Goal: Task Accomplishment & Management: Complete application form

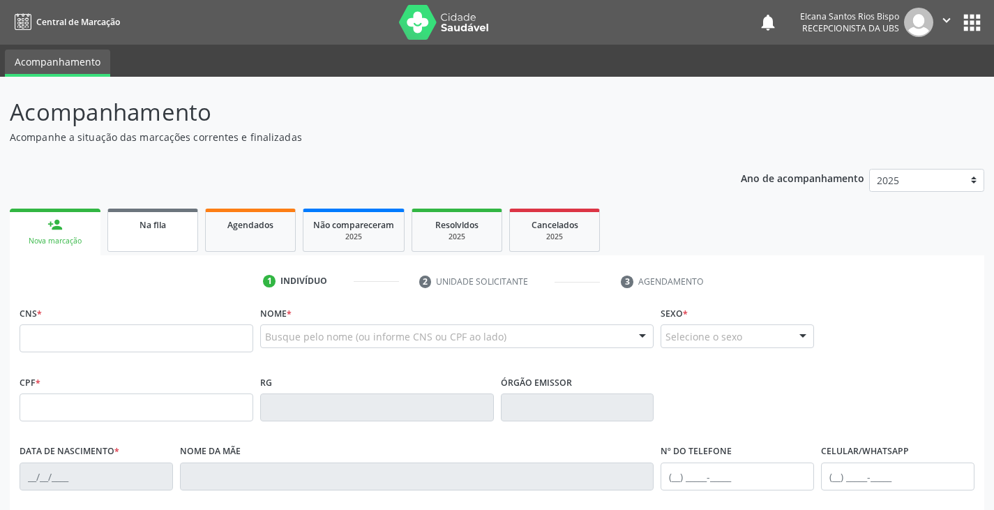
click at [131, 232] on link "Na fila" at bounding box center [152, 230] width 91 height 43
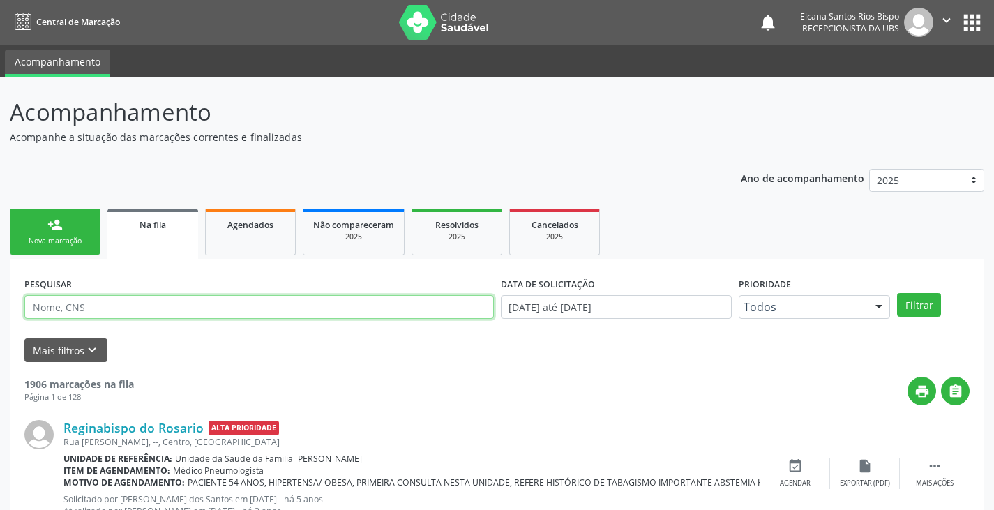
click at [227, 301] on input "text" at bounding box center [258, 307] width 469 height 24
type input "700000031259507"
click at [897, 293] on button "Filtrar" at bounding box center [919, 305] width 44 height 24
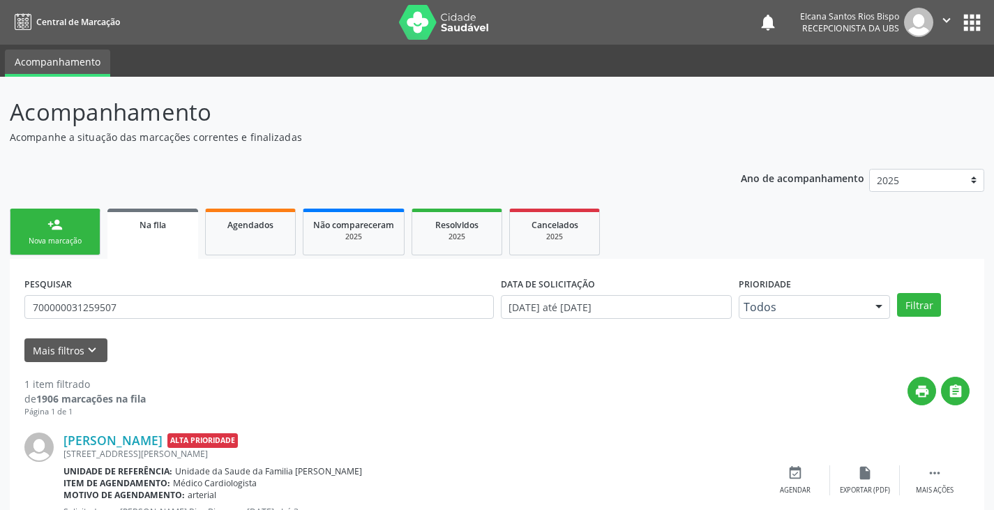
scroll to position [57, 0]
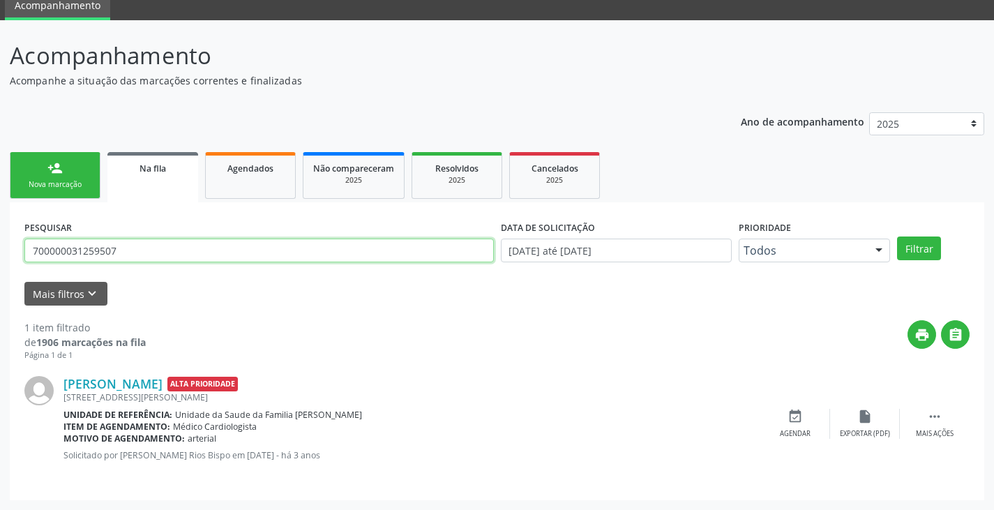
drag, startPoint x: 114, startPoint y: 257, endPoint x: 23, endPoint y: 259, distance: 90.7
click at [23, 259] on div "PESQUISAR 700000031259507" at bounding box center [259, 244] width 476 height 54
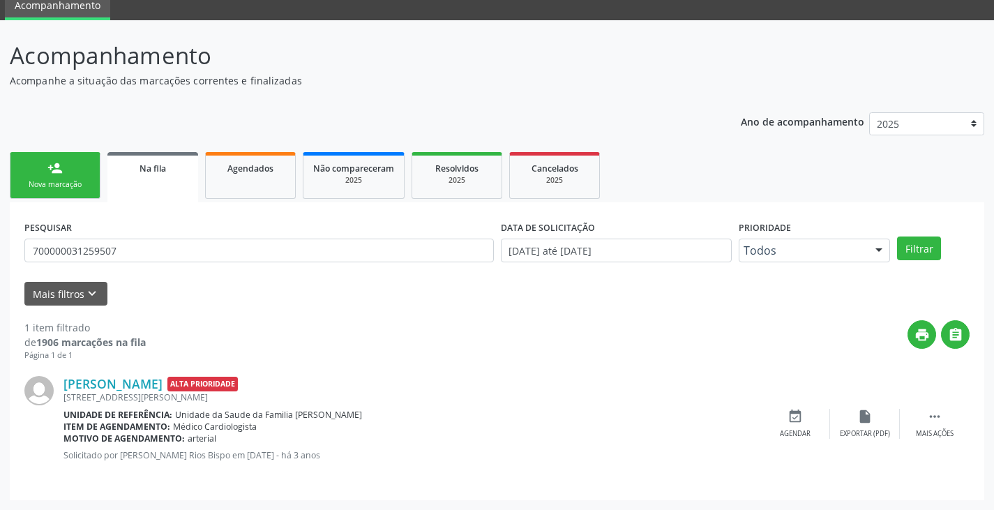
click at [38, 186] on div "Nova marcação" at bounding box center [55, 184] width 70 height 10
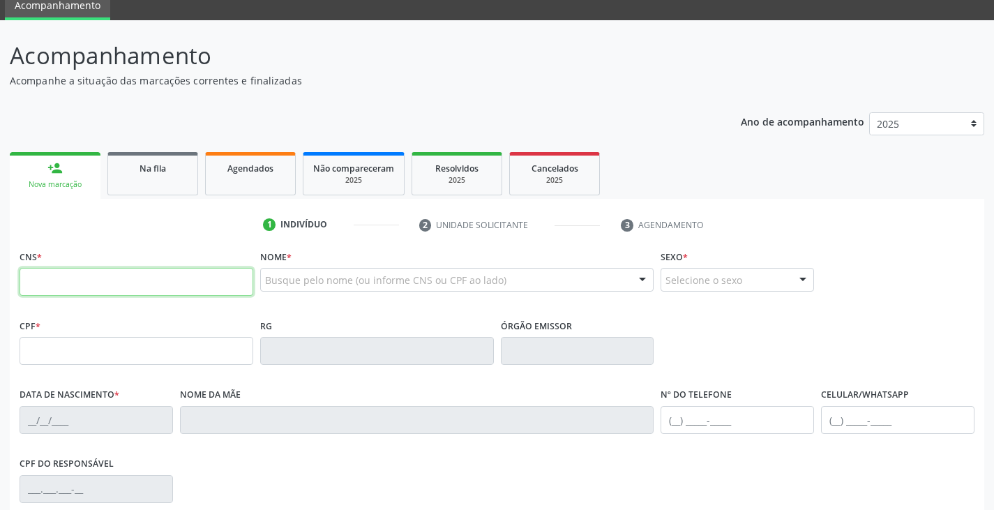
click at [98, 283] on input "text" at bounding box center [137, 282] width 234 height 28
paste input "700 0000 3125 9507"
type input "700 0000 3125 9507"
type input "687.614.908-06"
type input "[DATE]"
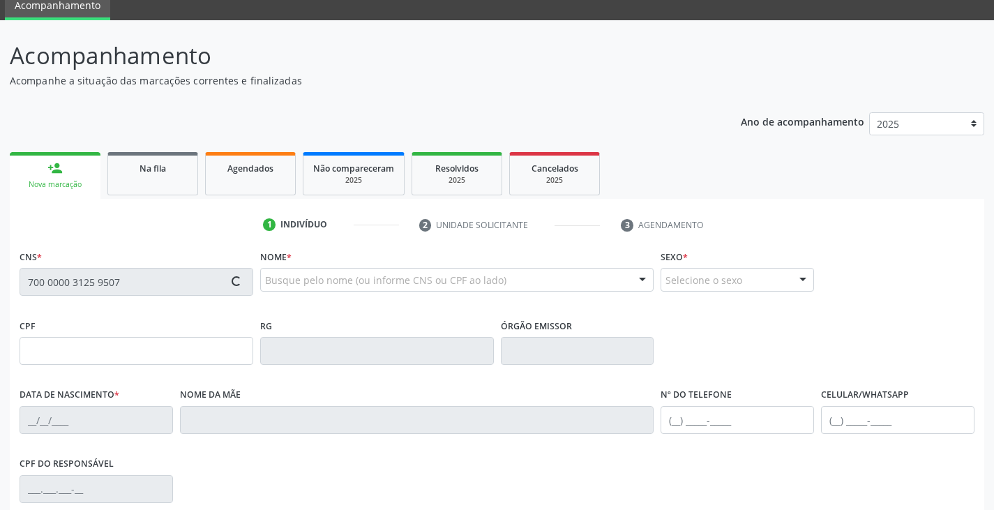
type input "[PERSON_NAME]"
type input "[PHONE_NUMBER]"
type input "019.055.185-28"
type input "S/N"
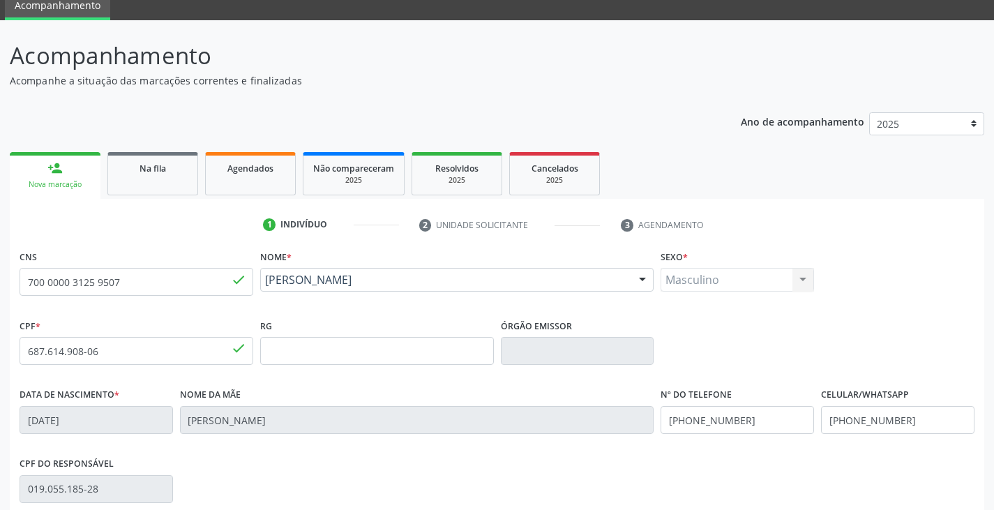
scroll to position [246, 0]
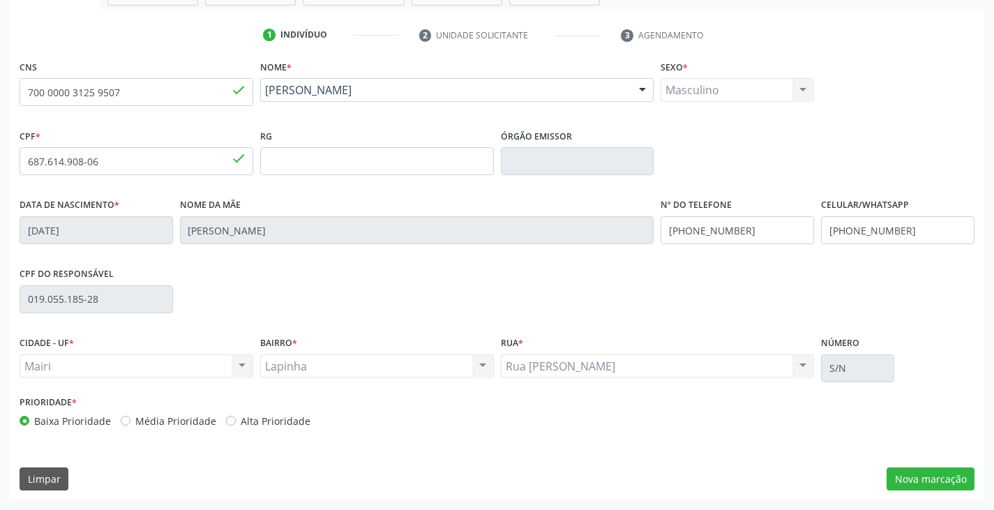
click at [283, 417] on label "Alta Prioridade" at bounding box center [276, 421] width 70 height 15
click at [236, 417] on input "Alta Prioridade" at bounding box center [231, 420] width 10 height 13
radio input "true"
click at [919, 479] on button "Nova marcação" at bounding box center [931, 479] width 88 height 24
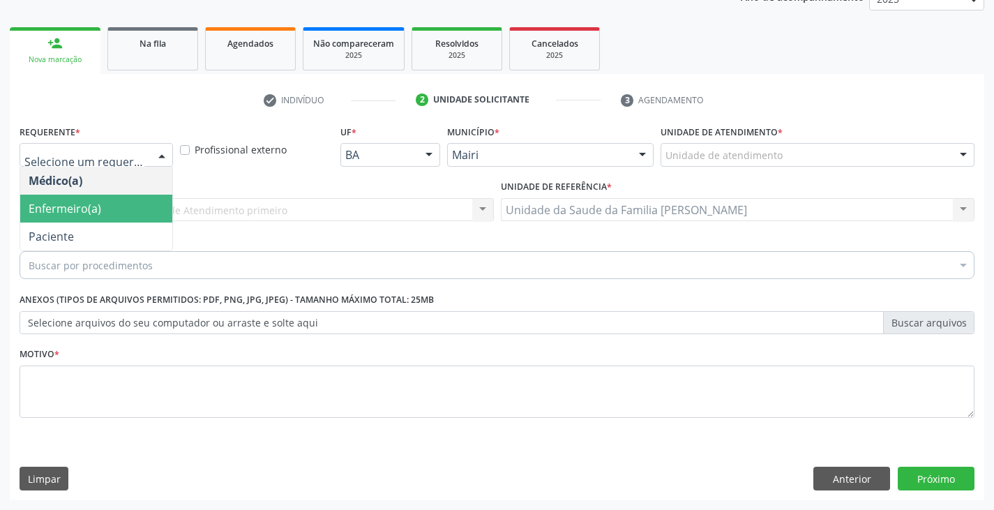
click at [95, 209] on span "Enfermeiro(a)" at bounding box center [65, 208] width 73 height 15
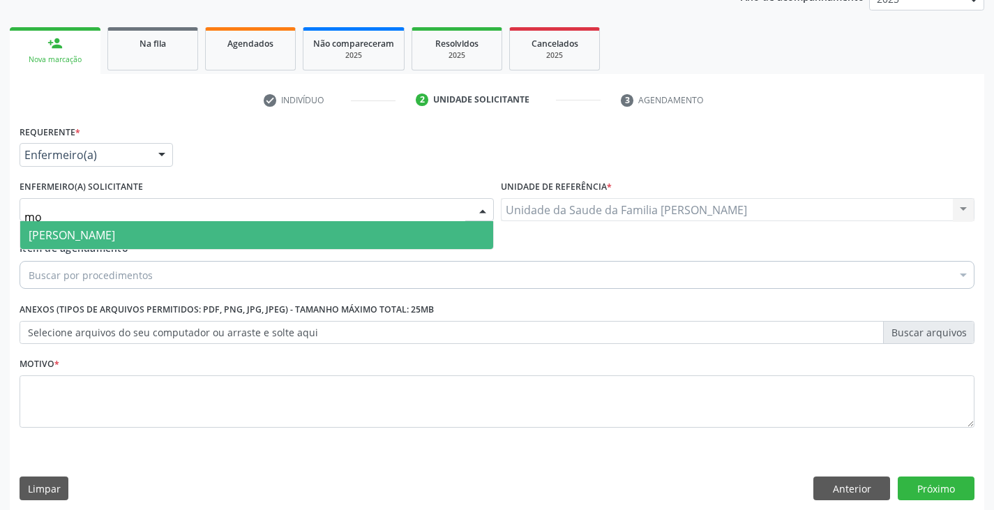
type input "mon"
click at [89, 236] on span "[PERSON_NAME]" at bounding box center [72, 234] width 86 height 15
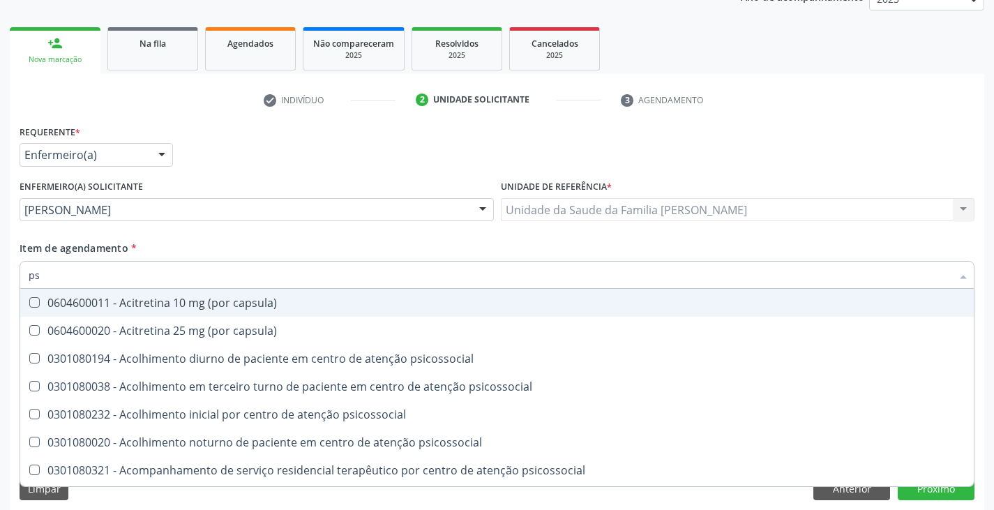
type input "psa"
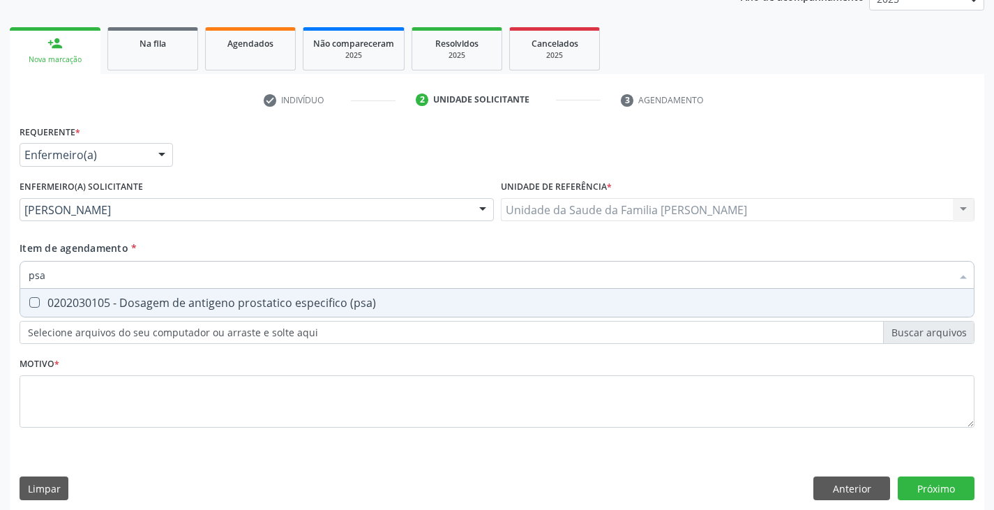
click at [91, 297] on div "0202030105 - Dosagem de antigeno prostatico especifico (psa)" at bounding box center [497, 302] width 937 height 11
checkbox \(psa\) "true"
click at [138, 333] on div "Requerente * Enfermeiro(a) Médico(a) Enfermeiro(a) Paciente Nenhum resultado en…" at bounding box center [497, 284] width 955 height 326
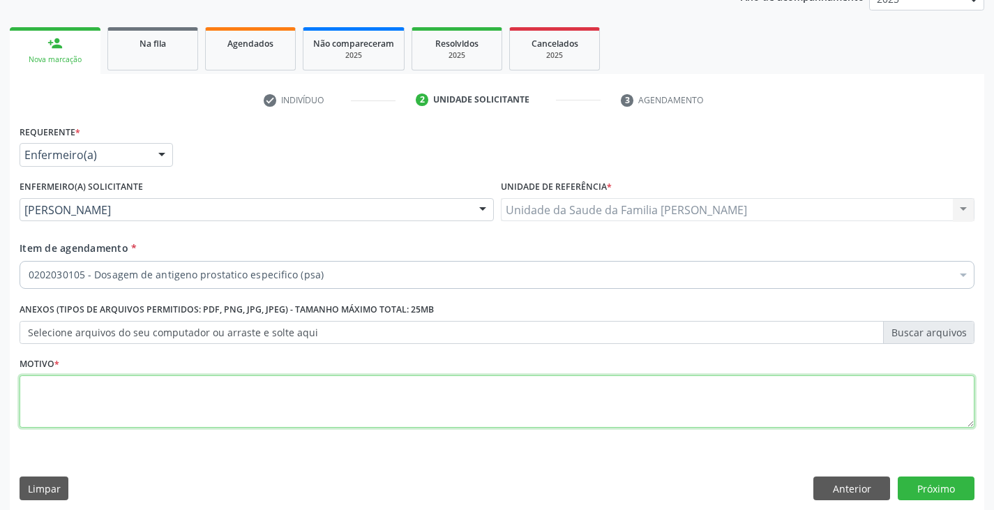
click at [113, 405] on textarea at bounding box center [497, 401] width 955 height 53
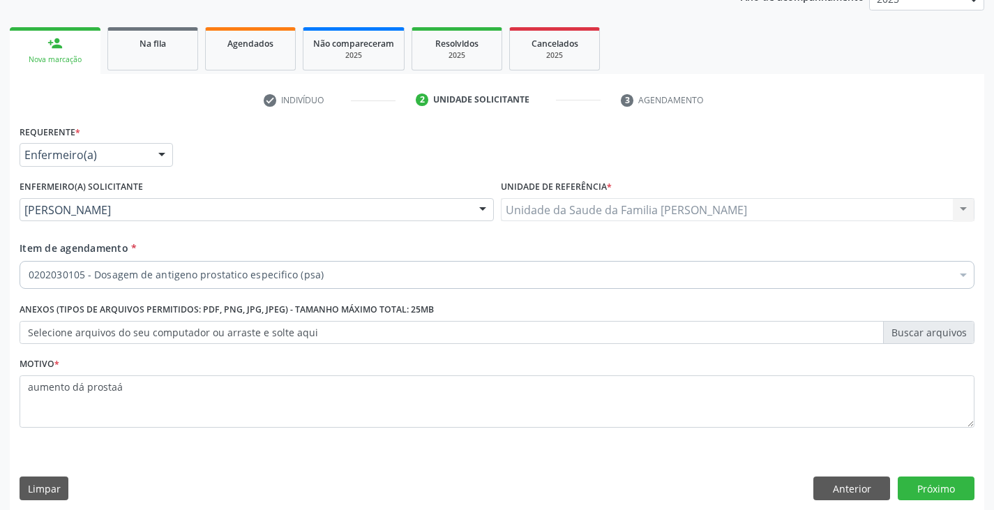
drag, startPoint x: 109, startPoint y: 392, endPoint x: 200, endPoint y: 426, distance: 97.3
click at [204, 435] on fieldset "Motivo * aumento dá prostaá" at bounding box center [497, 396] width 955 height 84
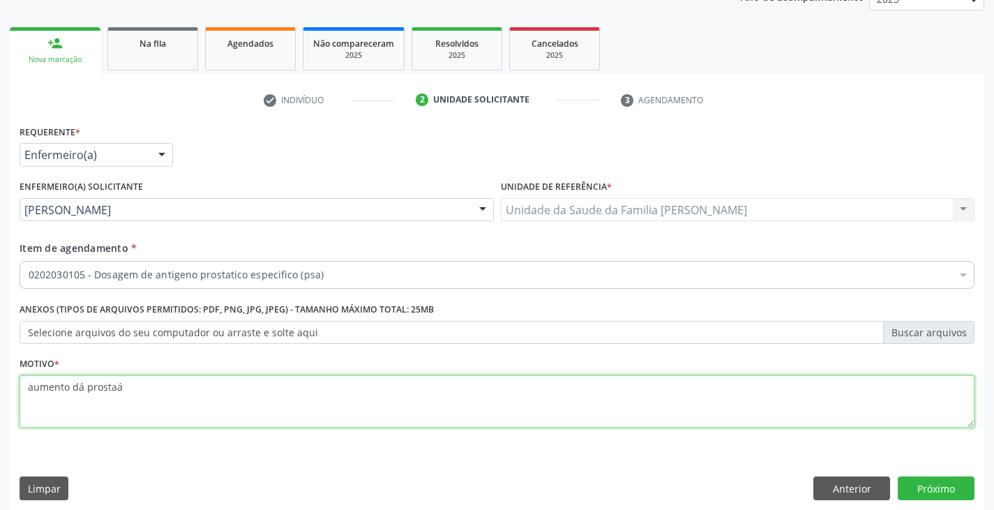
click at [155, 396] on textarea "aumento dá prostaá" at bounding box center [497, 401] width 955 height 53
type textarea "aumento dá próstata"
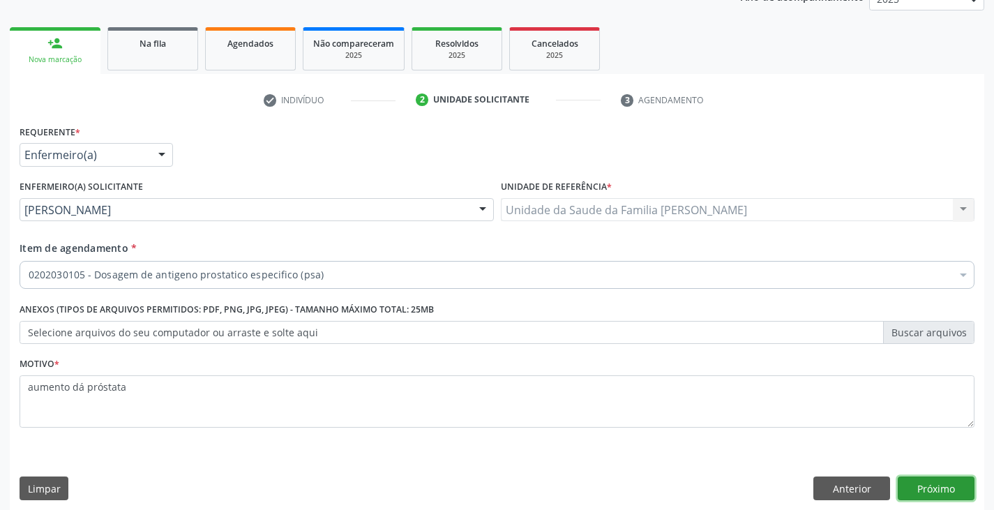
click at [923, 488] on button "Próximo" at bounding box center [936, 488] width 77 height 24
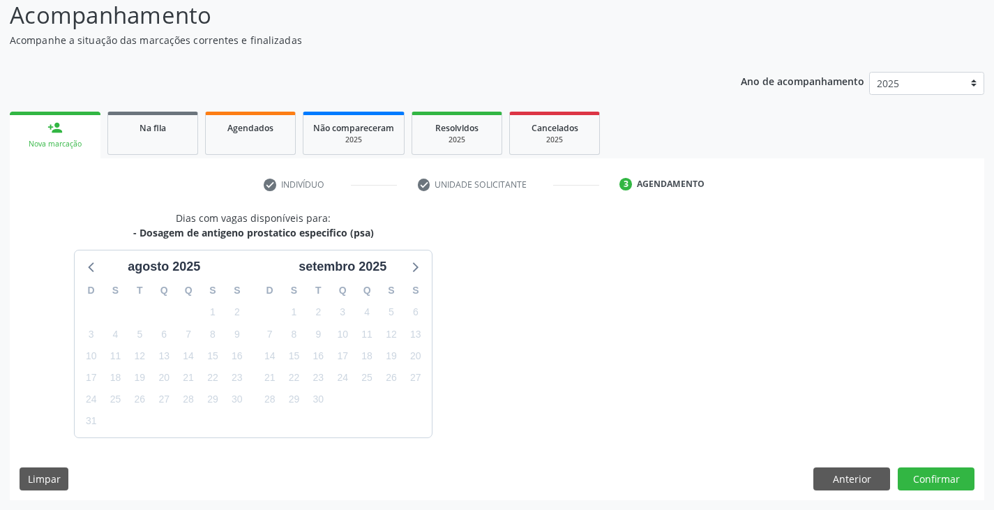
scroll to position [138, 0]
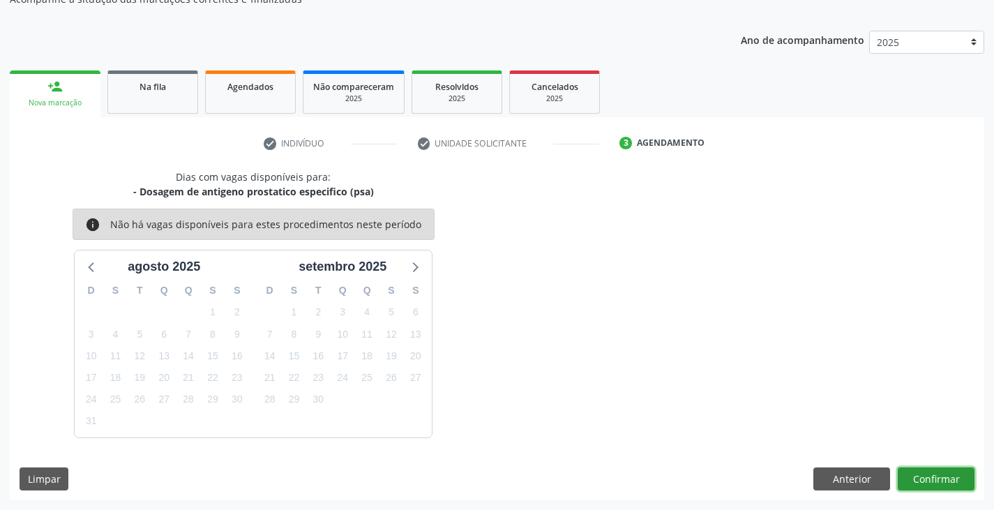
click at [926, 477] on button "Confirmar" at bounding box center [936, 479] width 77 height 24
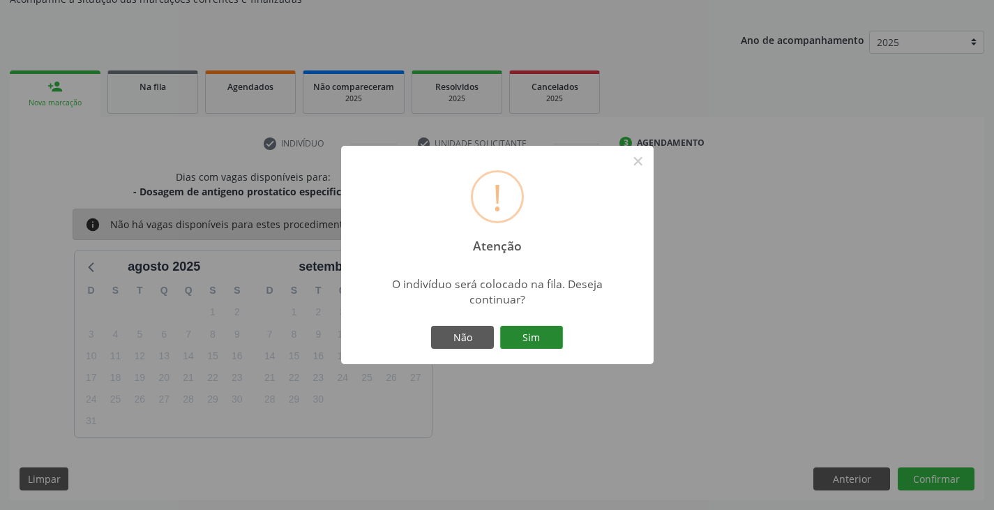
click at [557, 339] on button "Sim" at bounding box center [531, 338] width 63 height 24
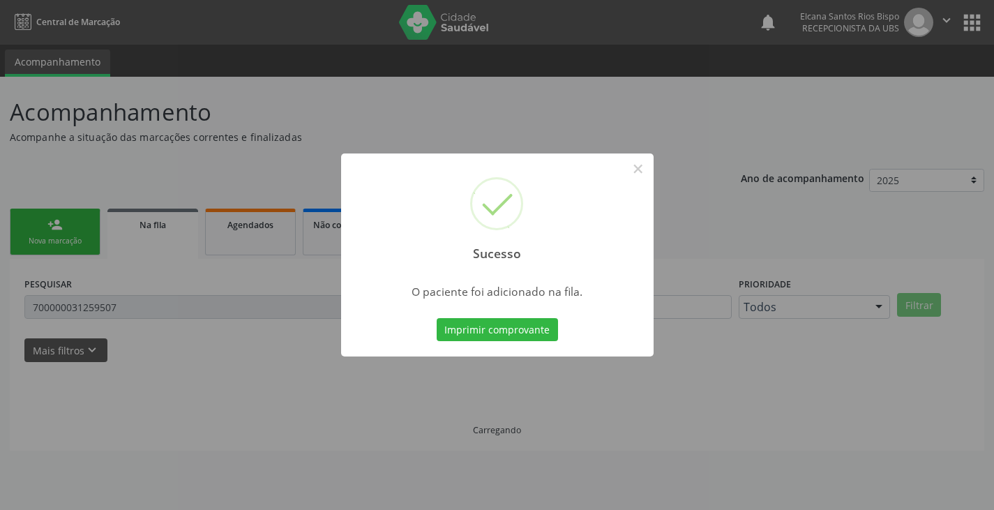
scroll to position [0, 0]
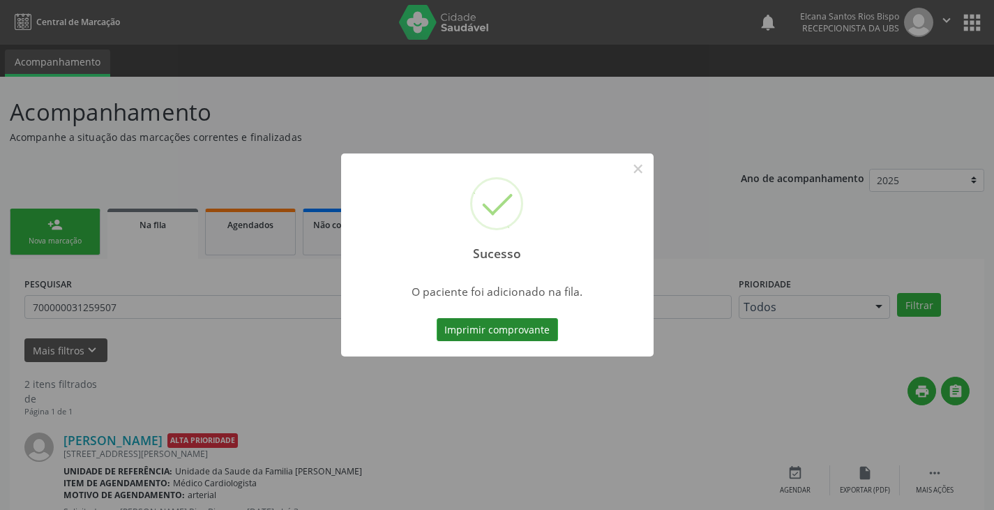
click at [541, 336] on button "Imprimir comprovante" at bounding box center [497, 330] width 121 height 24
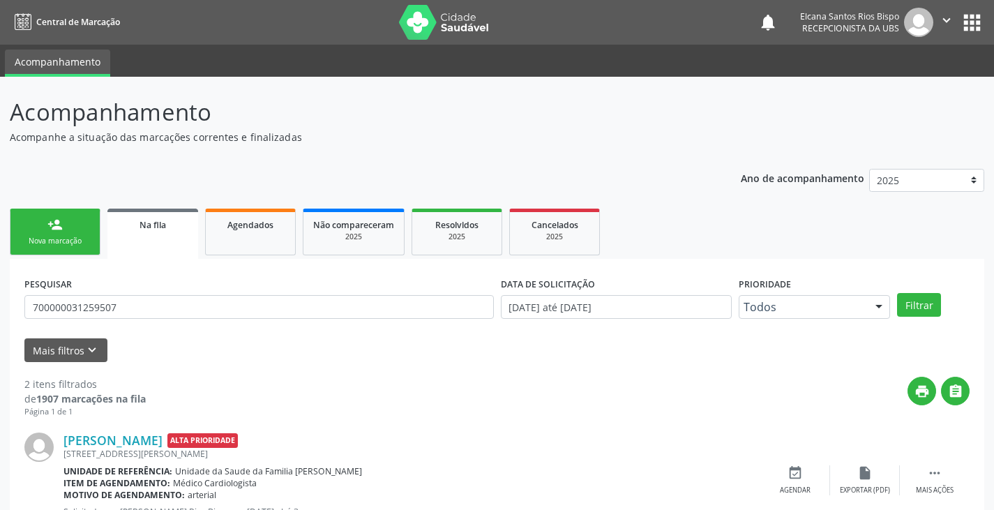
scroll to position [181, 0]
